Goal: Browse casually: Explore the website without a specific task or goal

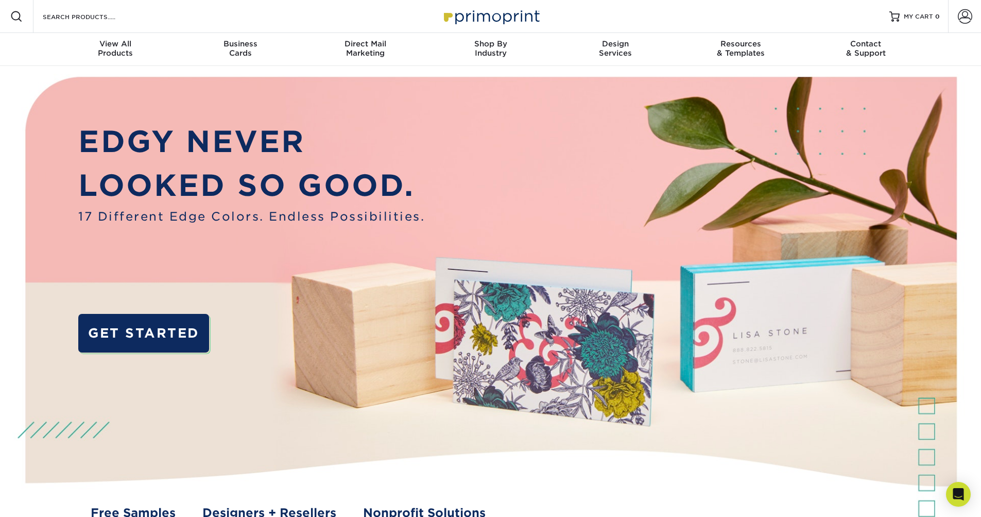
click at [208, 179] on p "LOOKED SO GOOD." at bounding box center [251, 185] width 347 height 44
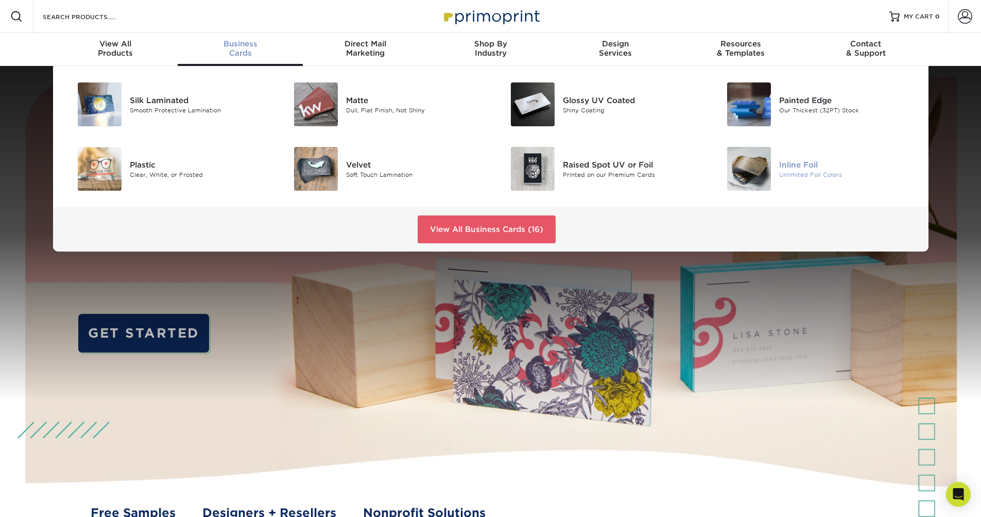
click at [744, 183] on img at bounding box center [749, 169] width 44 height 44
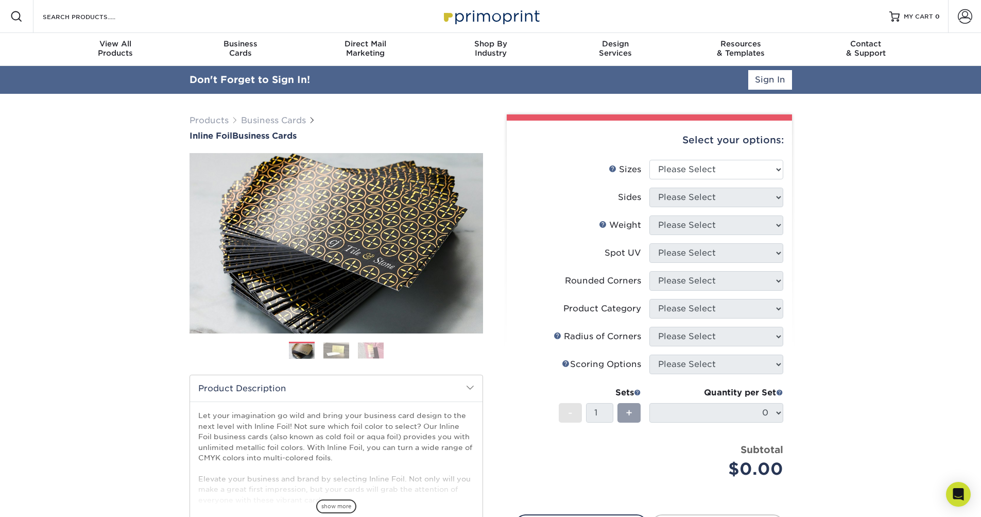
click at [338, 357] on img at bounding box center [336, 350] width 26 height 16
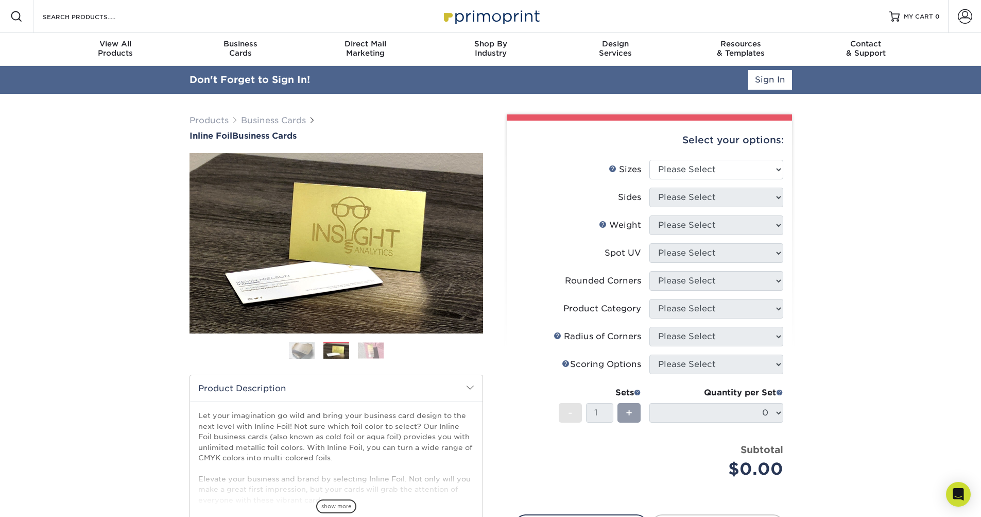
click at [360, 354] on img at bounding box center [371, 350] width 26 height 16
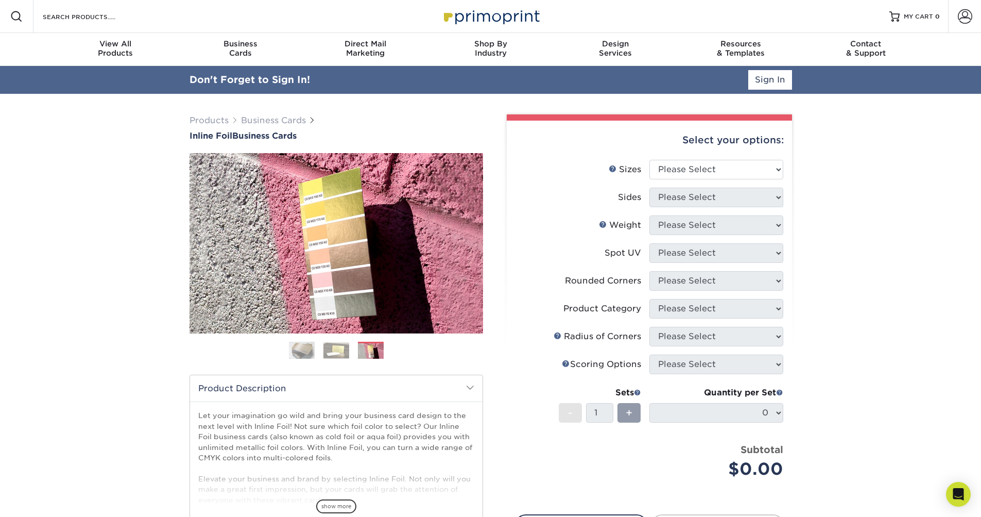
click at [297, 351] on img at bounding box center [302, 350] width 26 height 26
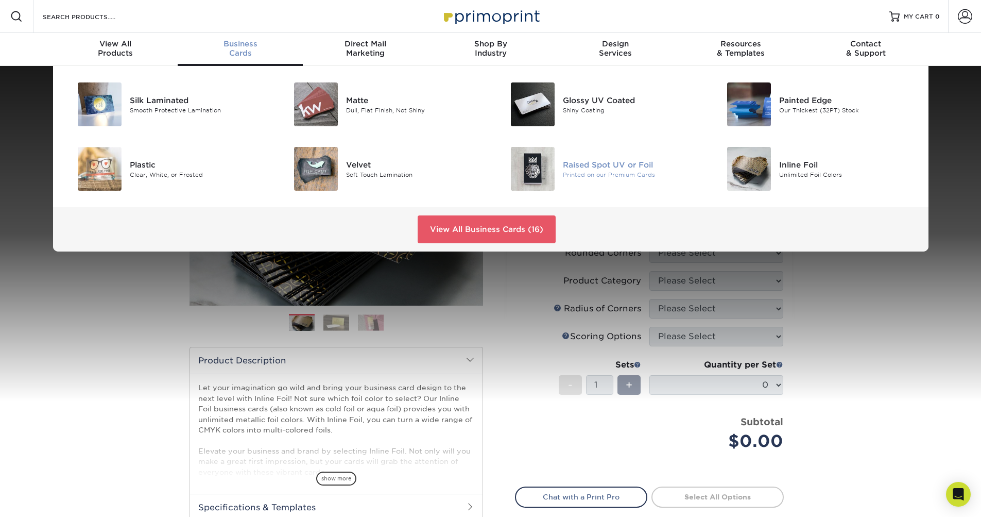
click at [524, 171] on img at bounding box center [533, 169] width 44 height 44
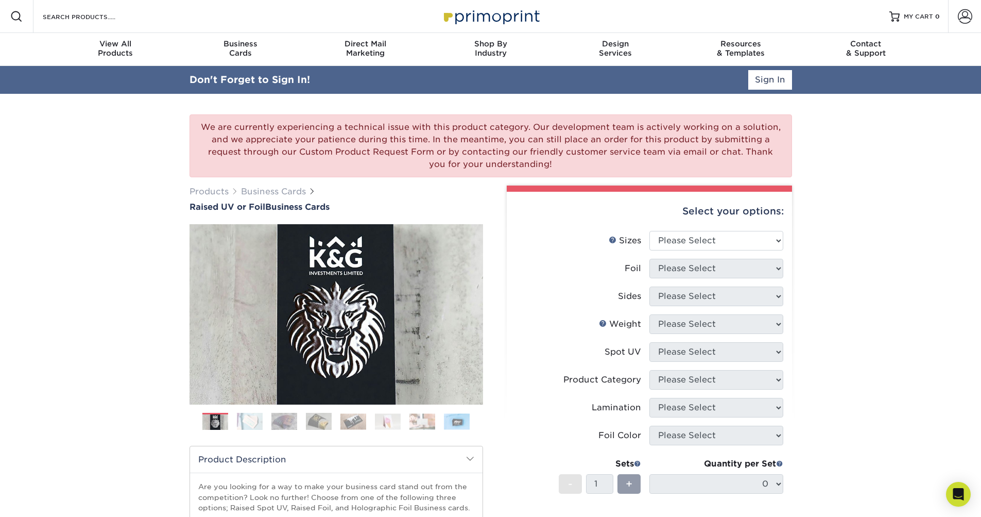
click at [254, 426] on img at bounding box center [250, 421] width 26 height 18
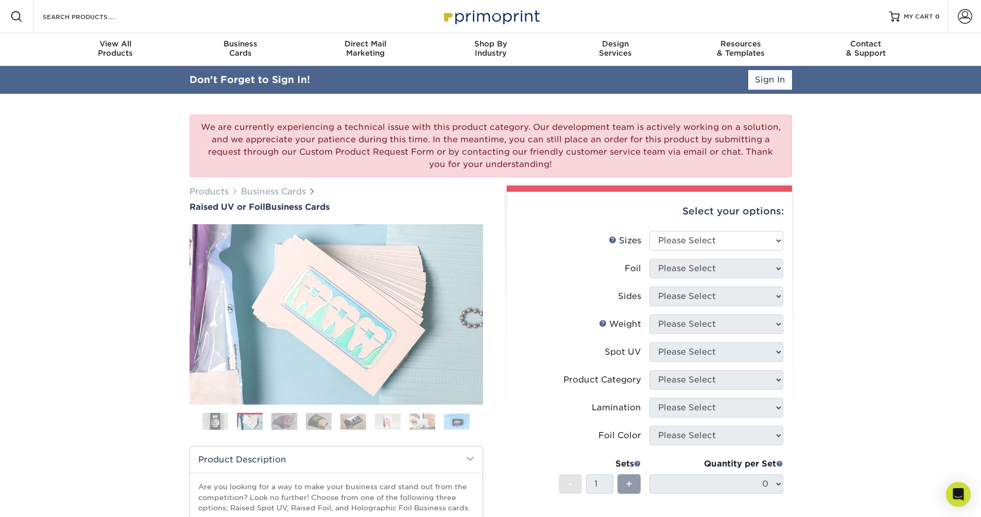
click at [291, 425] on img at bounding box center [284, 421] width 26 height 18
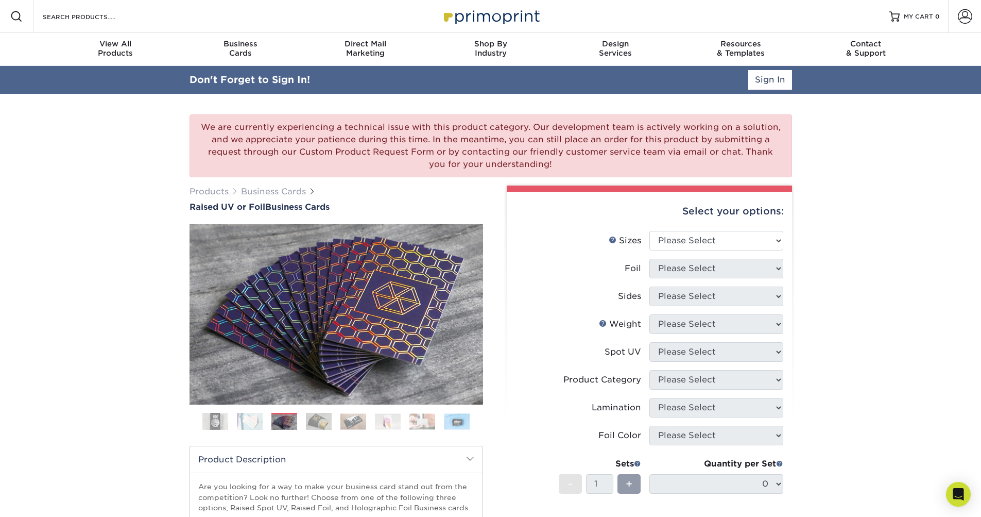
click at [313, 426] on img at bounding box center [319, 421] width 26 height 18
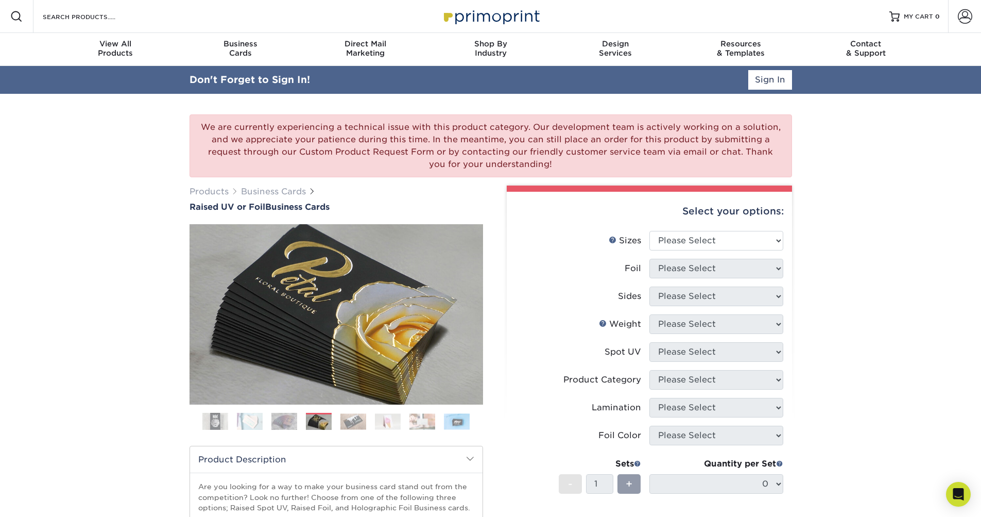
click at [336, 426] on ol at bounding box center [337, 425] width 294 height 25
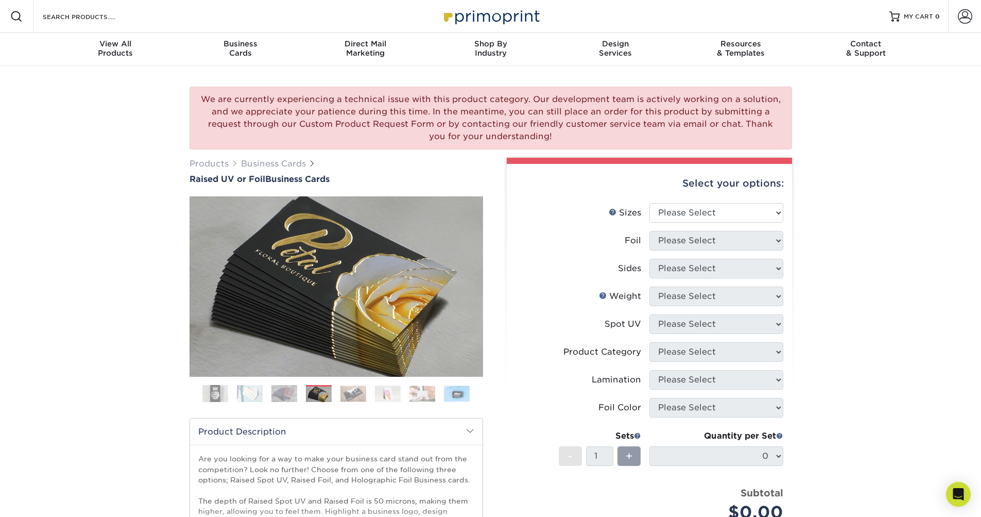
click at [352, 398] on img at bounding box center [353, 393] width 26 height 16
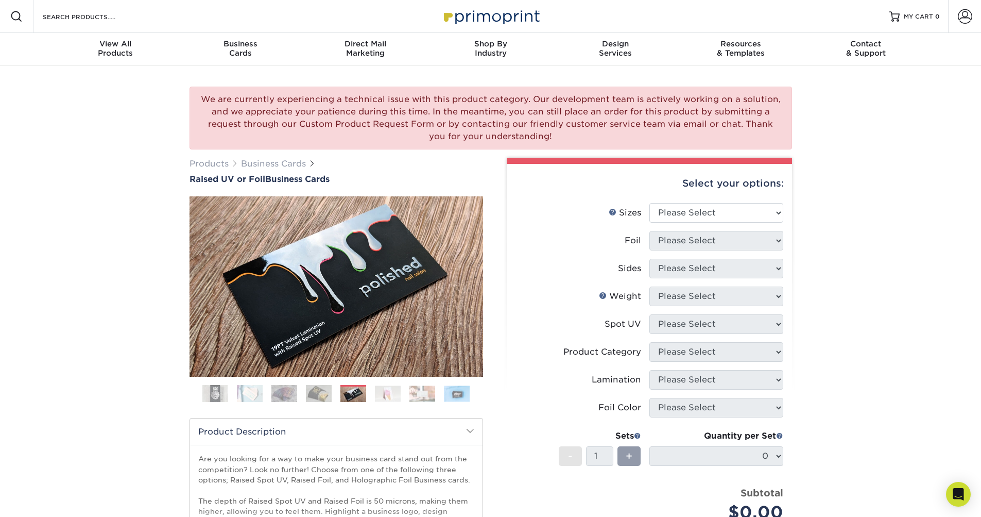
click at [379, 398] on img at bounding box center [388, 393] width 26 height 16
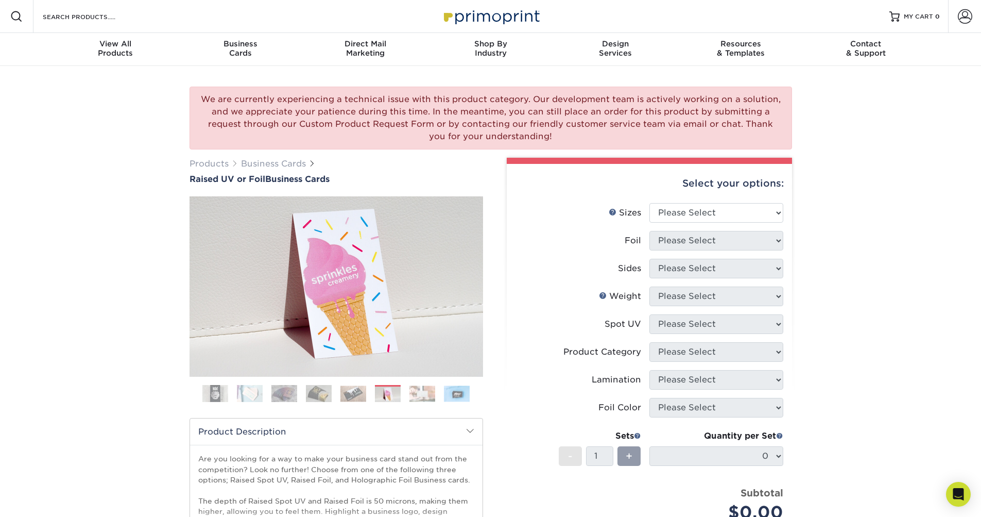
click at [420, 395] on img at bounding box center [422, 393] width 26 height 16
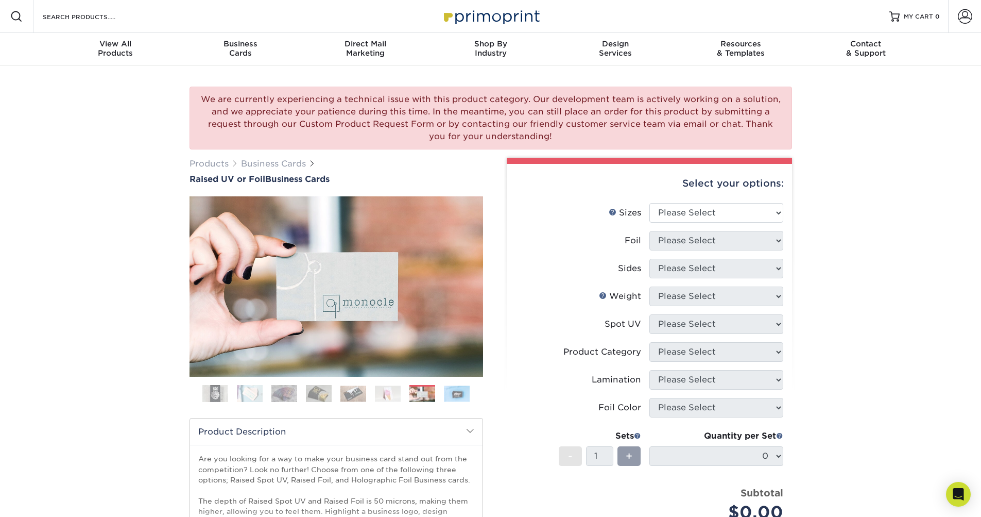
click at [455, 396] on img at bounding box center [457, 393] width 26 height 16
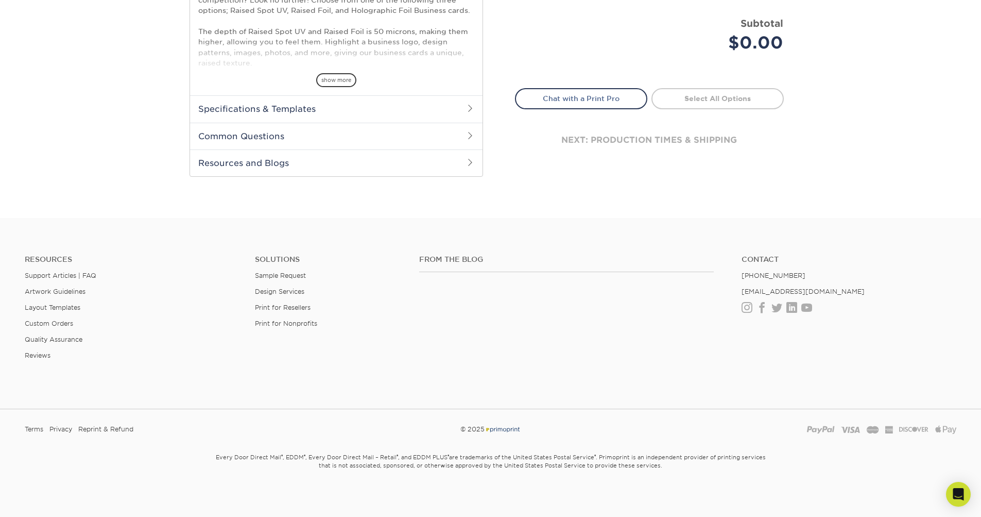
scroll to position [470, 0]
